Goal: Information Seeking & Learning: Learn about a topic

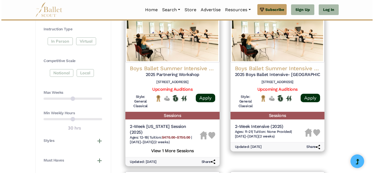
scroll to position [271, 0]
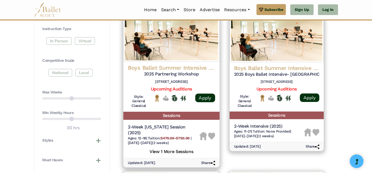
click at [169, 69] on h4 "Boys Ballet Summer Intensive (BBSI)" at bounding box center [171, 67] width 87 height 7
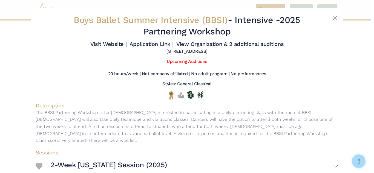
scroll to position [44, 0]
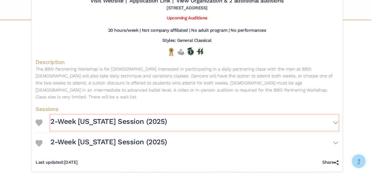
click at [160, 117] on h3 "2-Week North Carolina Session (2025)" at bounding box center [108, 121] width 117 height 9
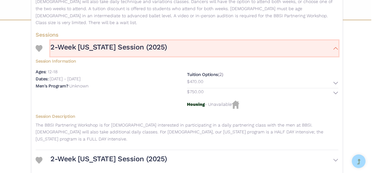
scroll to position [128, 0]
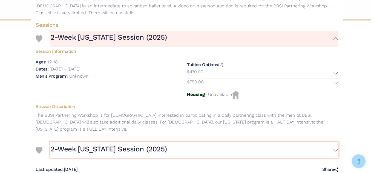
click at [107, 143] on button "2-Week California Session (2025)" at bounding box center [194, 151] width 288 height 16
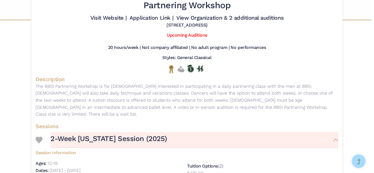
scroll to position [0, 0]
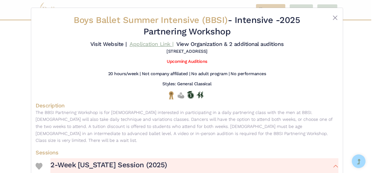
click at [159, 44] on link "Application Link |" at bounding box center [152, 44] width 44 height 7
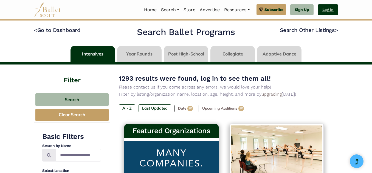
click at [326, 8] on link "Log In" at bounding box center [328, 9] width 20 height 11
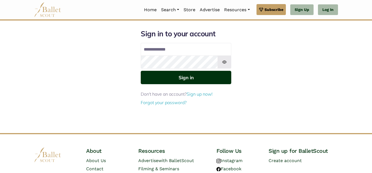
type input "**********"
click at [179, 81] on button "Sign in" at bounding box center [186, 77] width 90 height 13
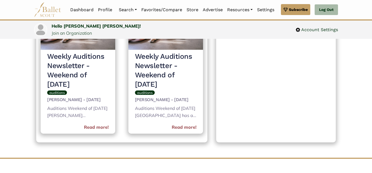
scroll to position [252, 0]
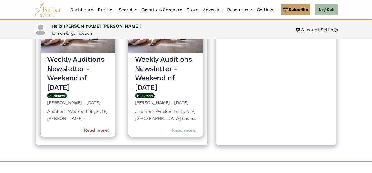
click at [192, 134] on link "Read more!" at bounding box center [184, 130] width 25 height 7
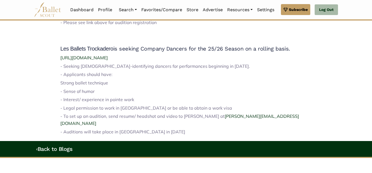
scroll to position [762, 0]
